Goal: Task Accomplishment & Management: Use online tool/utility

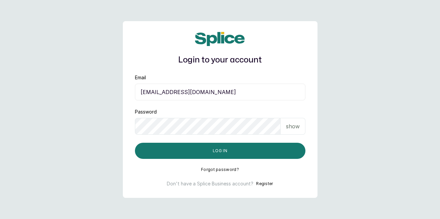
click at [289, 150] on button "Log in" at bounding box center [220, 151] width 170 height 16
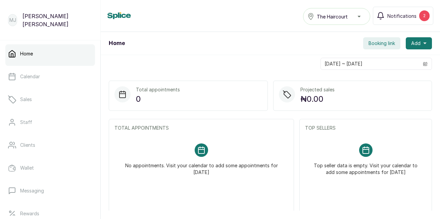
click at [407, 40] on button "Add" at bounding box center [418, 43] width 26 height 12
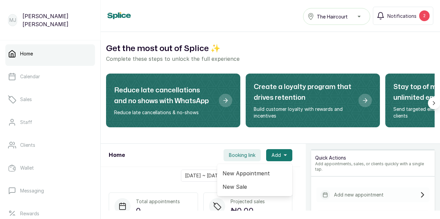
click at [41, 101] on link "Sales" at bounding box center [50, 99] width 90 height 19
